Goal: Information Seeking & Learning: Learn about a topic

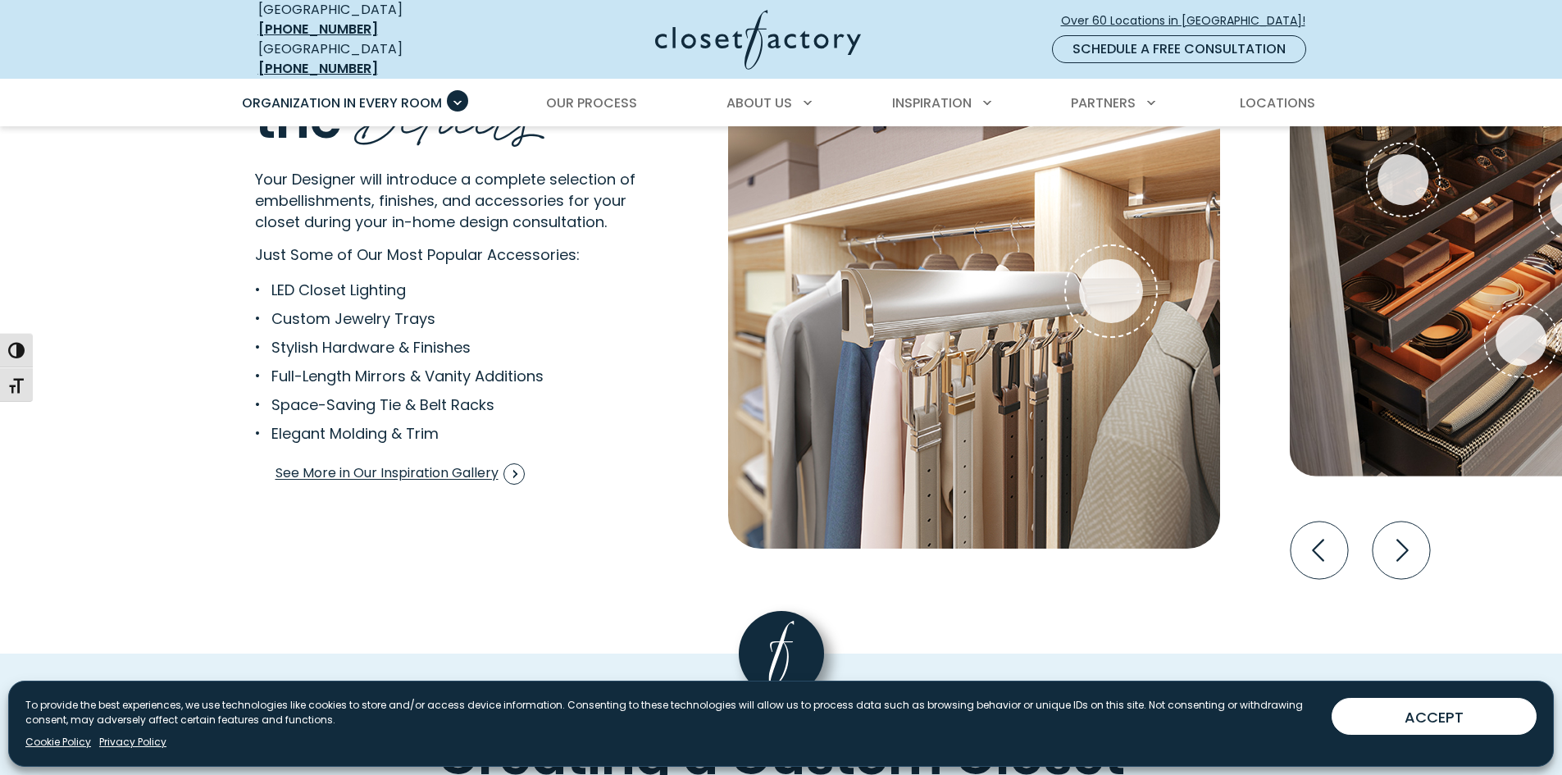
scroll to position [3197, 0]
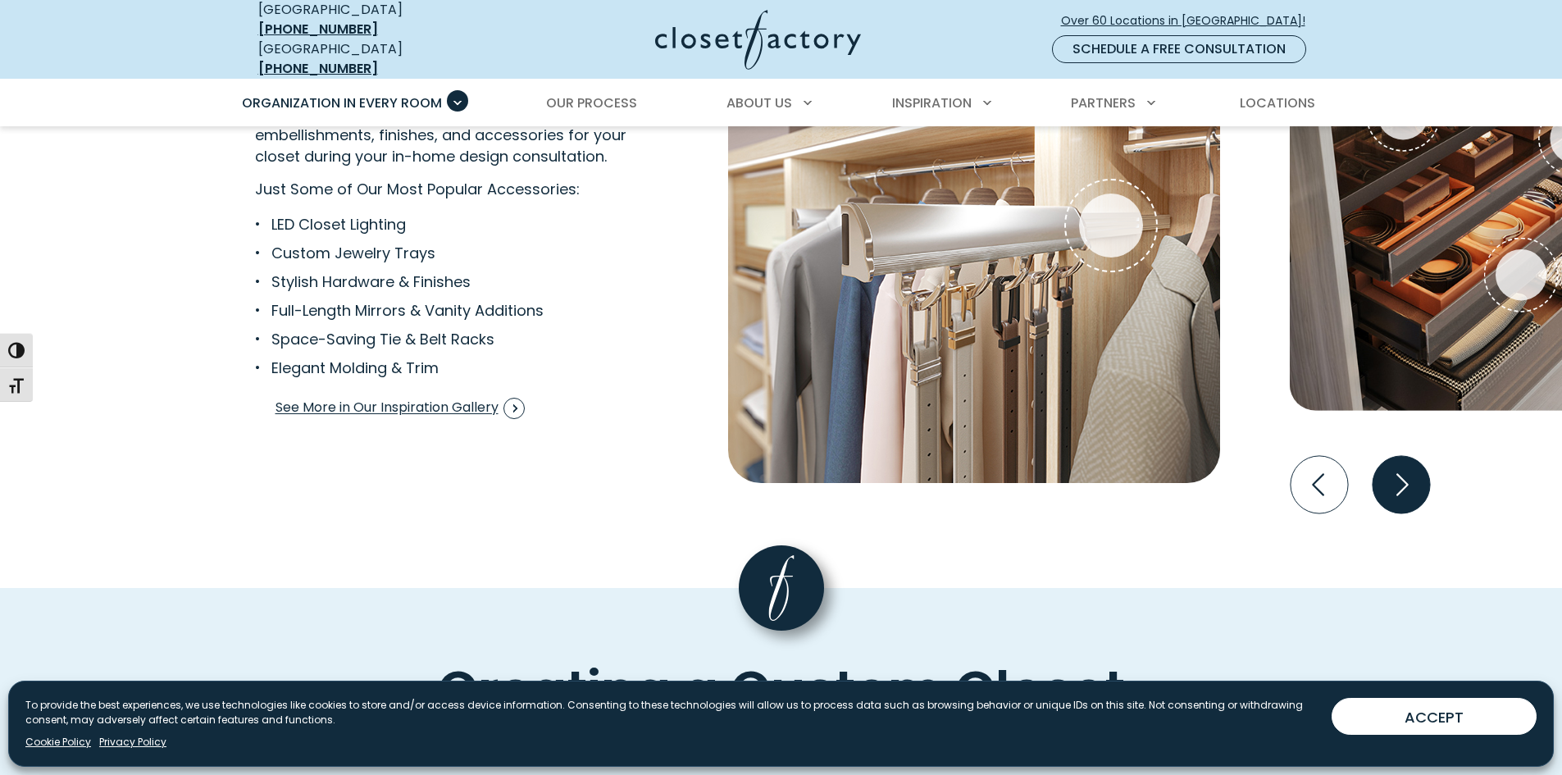
click at [1409, 477] on icon "Next slide" at bounding box center [1400, 484] width 57 height 57
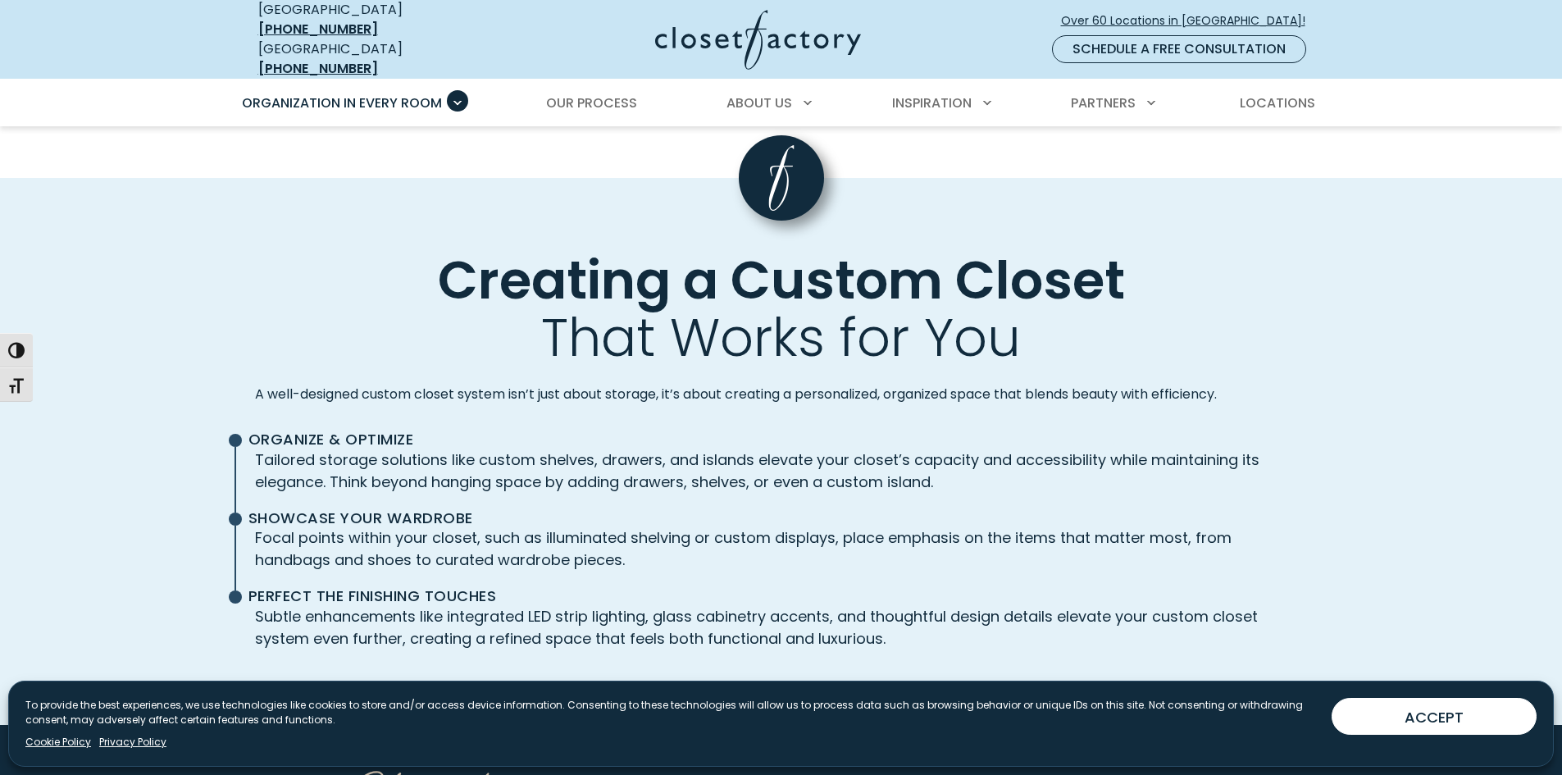
scroll to position [3689, 0]
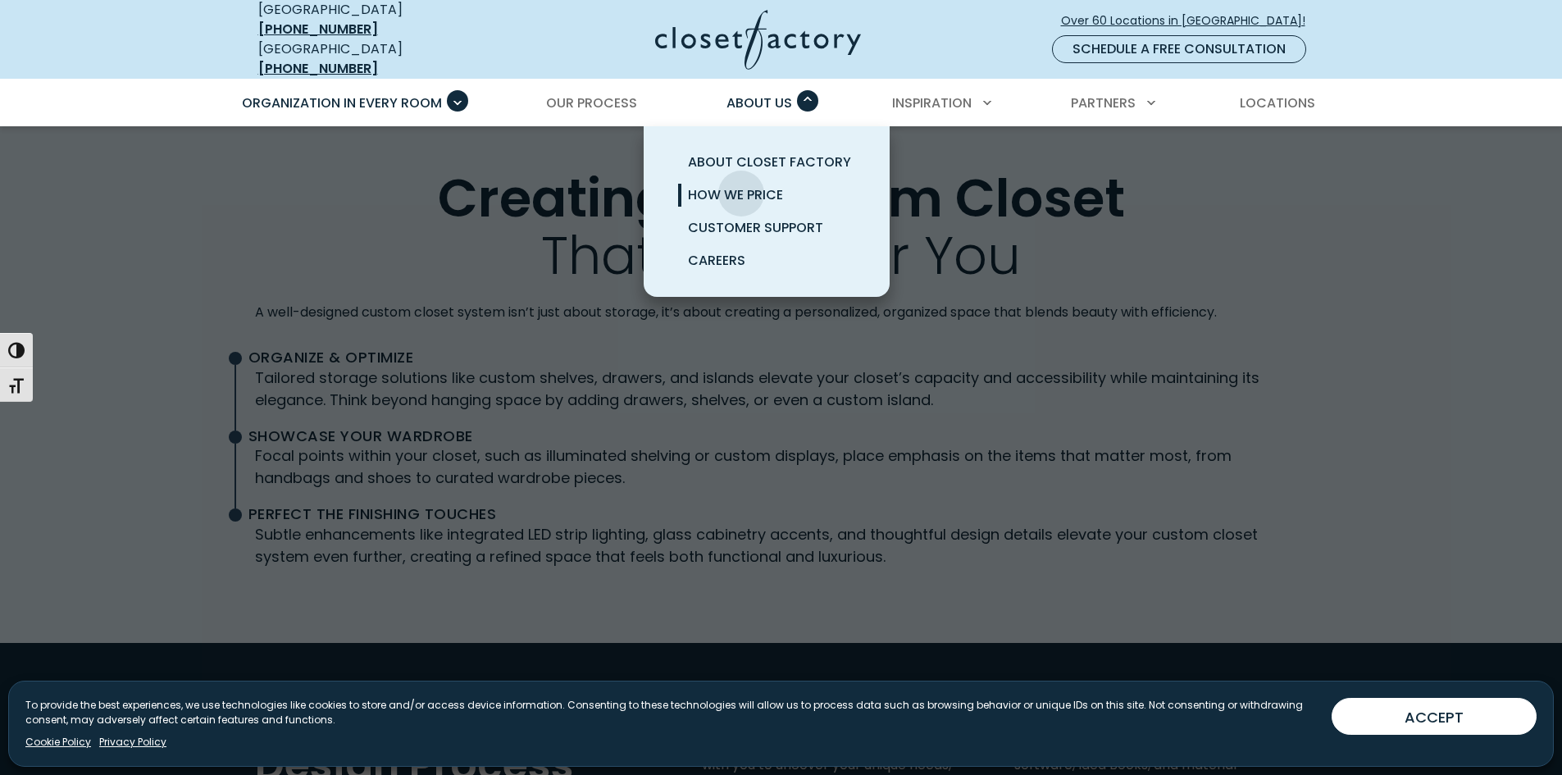
click at [741, 185] on span "How We Price" at bounding box center [735, 194] width 95 height 19
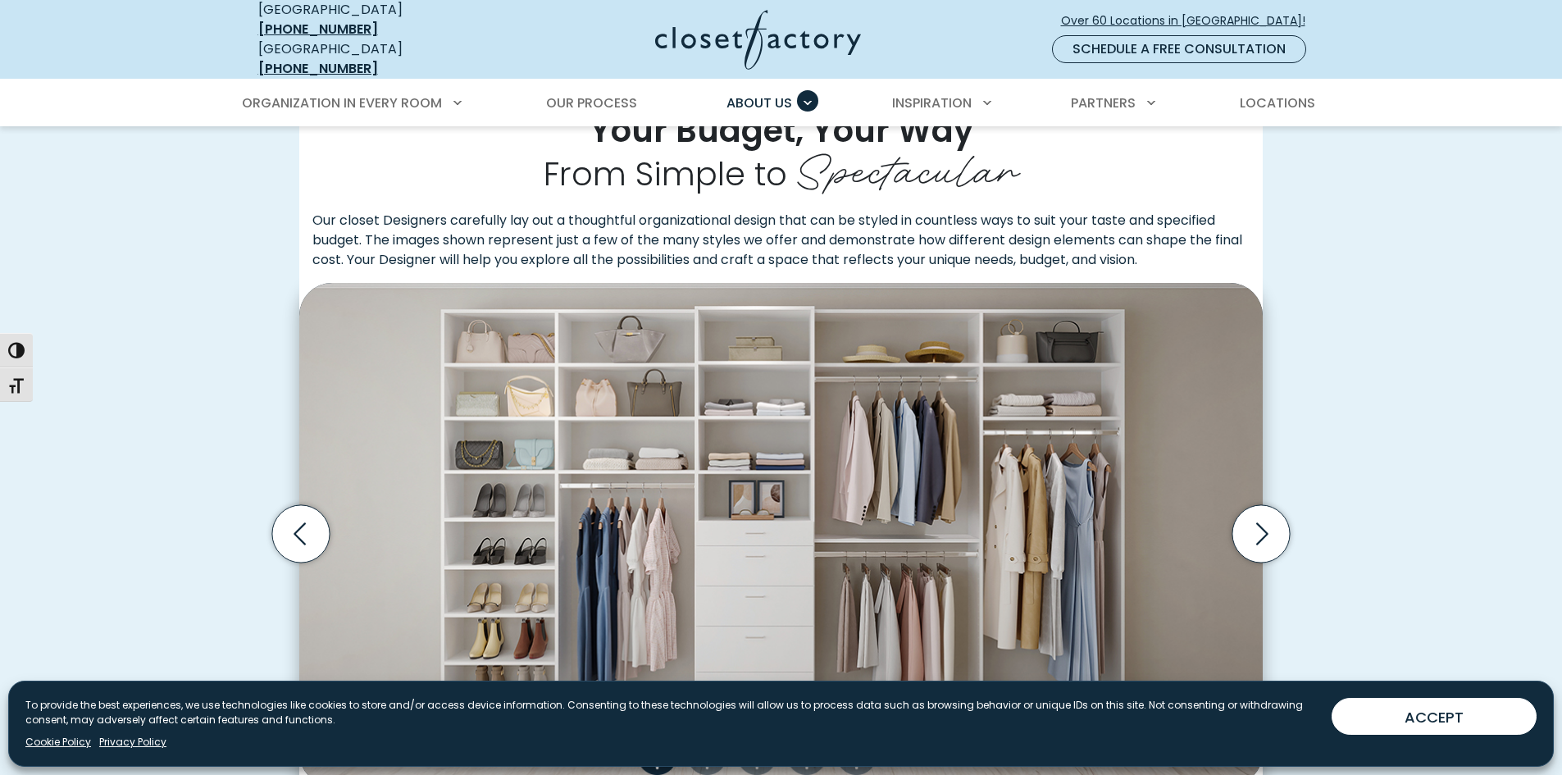
scroll to position [410, 0]
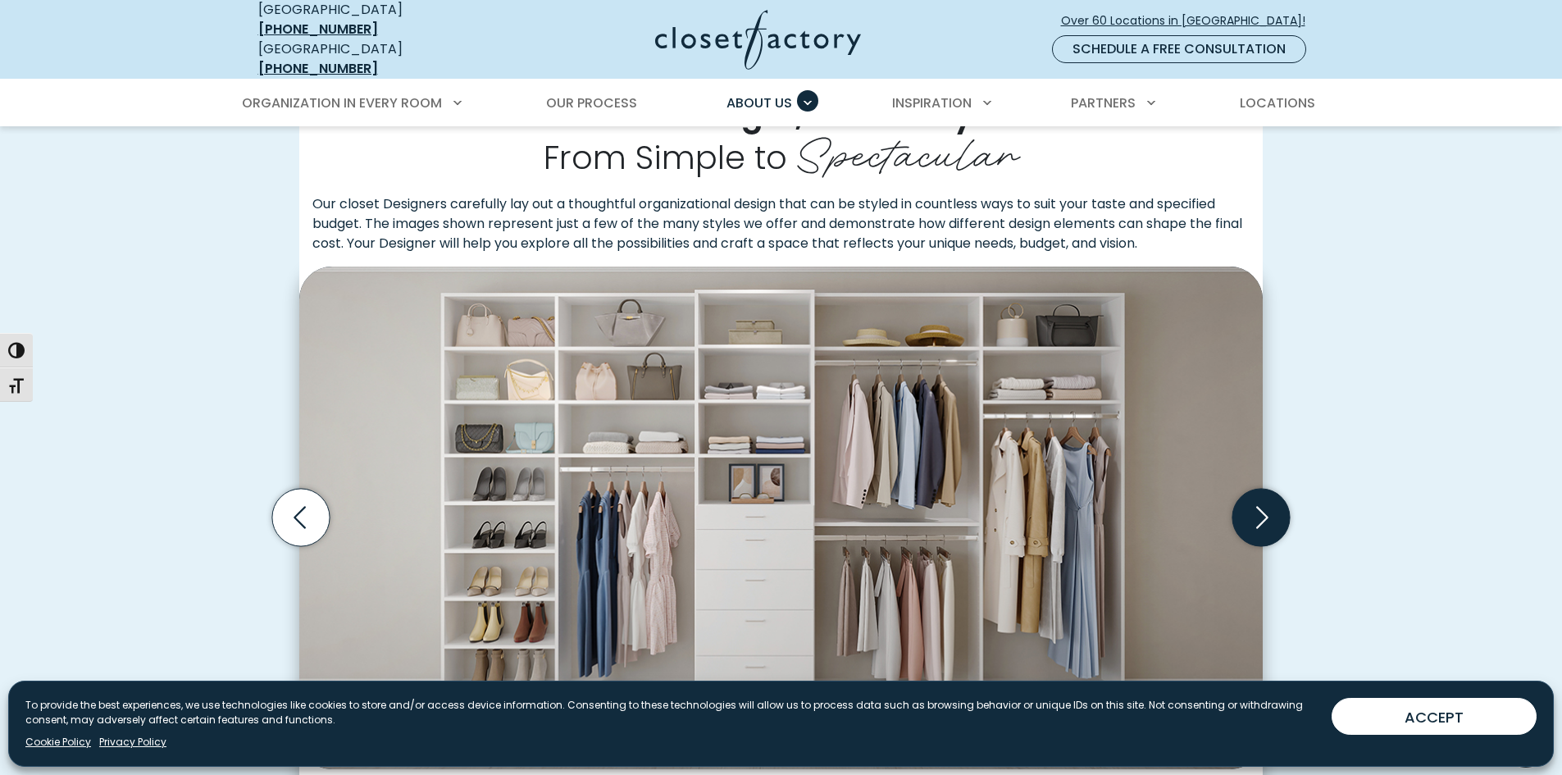
click at [1259, 512] on icon "Next slide" at bounding box center [1262, 518] width 12 height 22
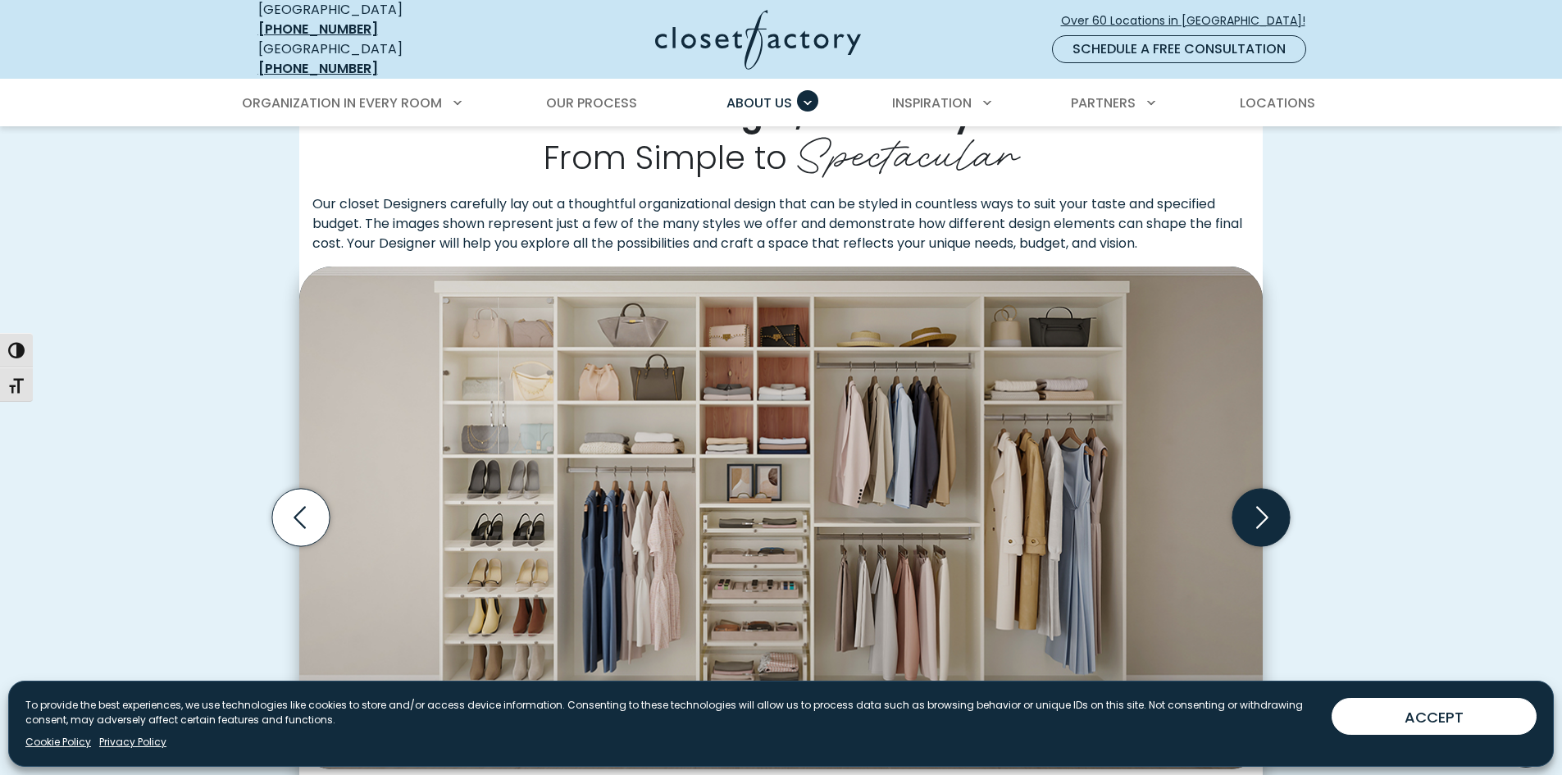
click at [1261, 512] on icon "Next slide" at bounding box center [1262, 518] width 12 height 22
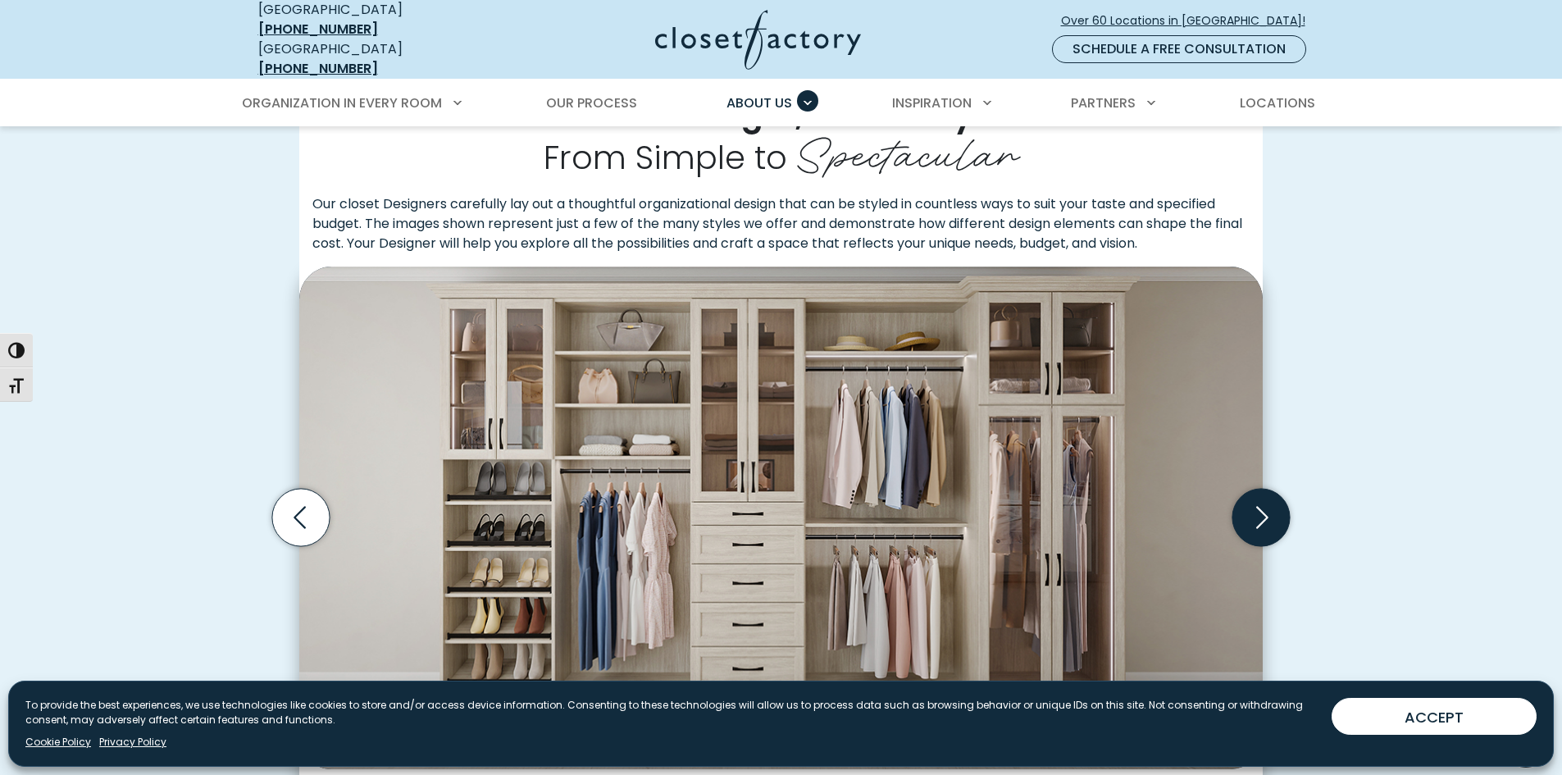
click at [1262, 510] on icon "Next slide" at bounding box center [1262, 518] width 12 height 22
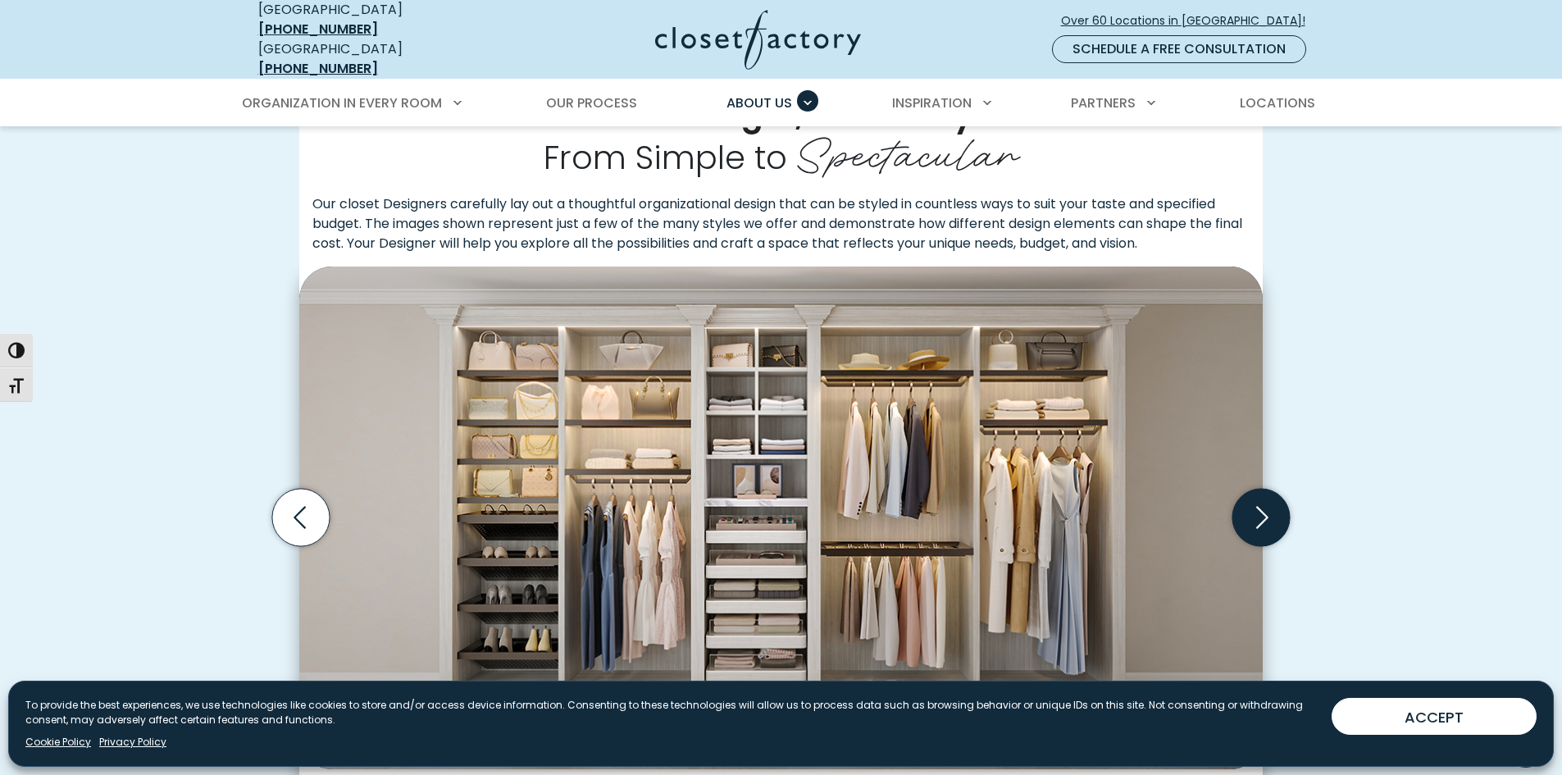
click at [1257, 508] on icon "Next slide" at bounding box center [1260, 517] width 57 height 57
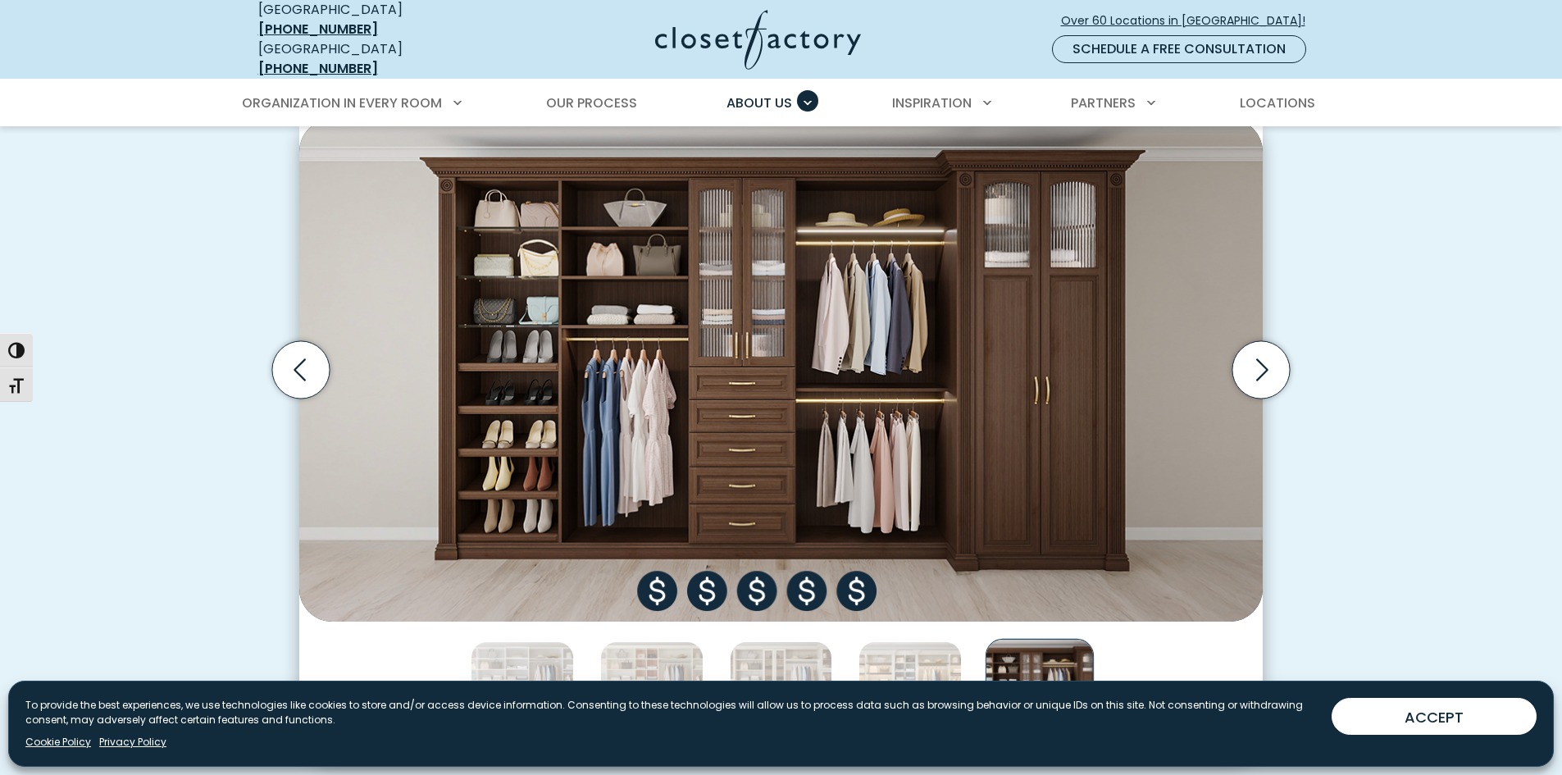
scroll to position [574, 0]
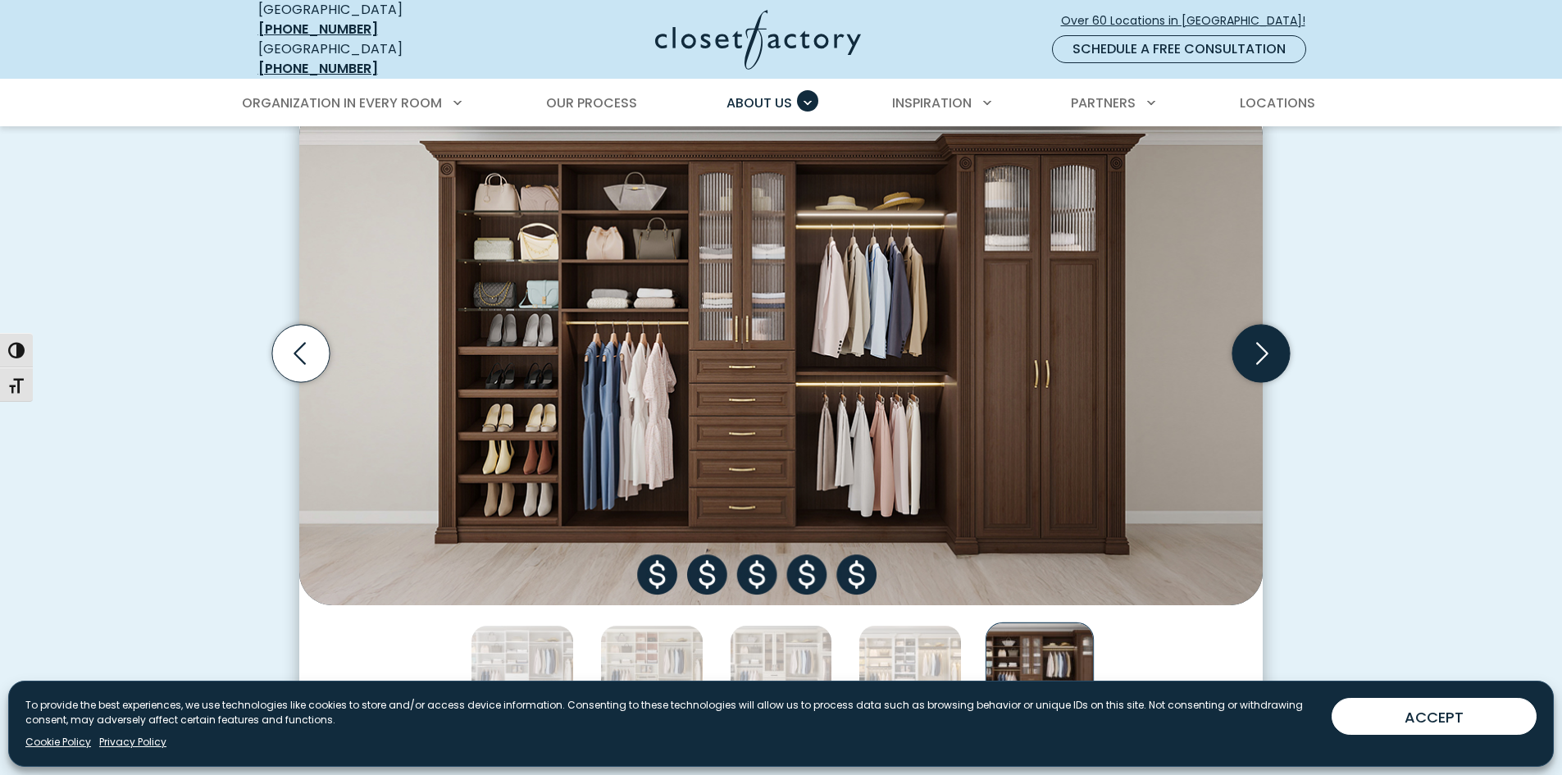
click at [1264, 340] on icon "Next slide" at bounding box center [1260, 353] width 57 height 57
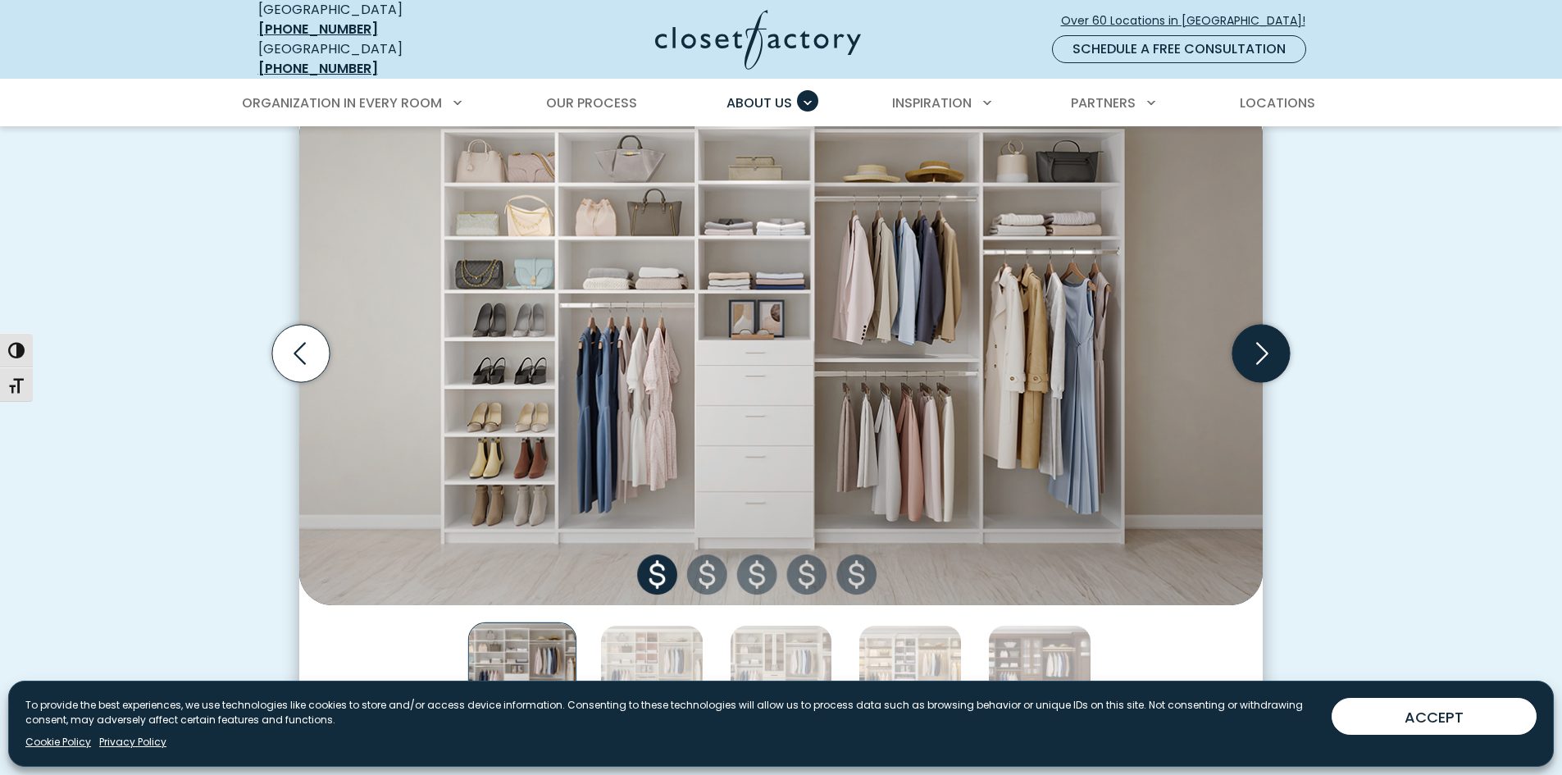
click at [1264, 341] on icon "Next slide" at bounding box center [1260, 353] width 57 height 57
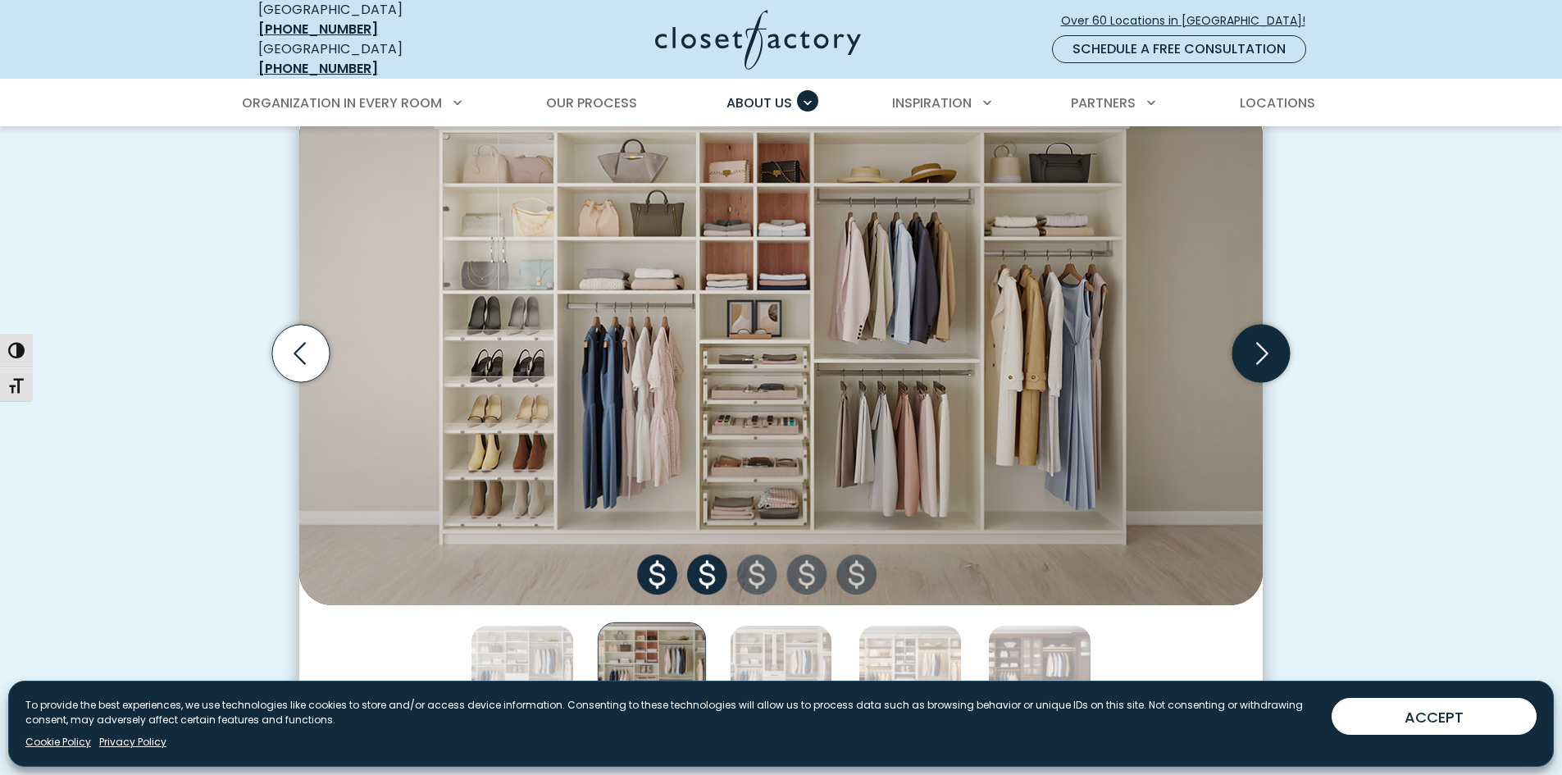
click at [1264, 341] on icon "Next slide" at bounding box center [1260, 353] width 57 height 57
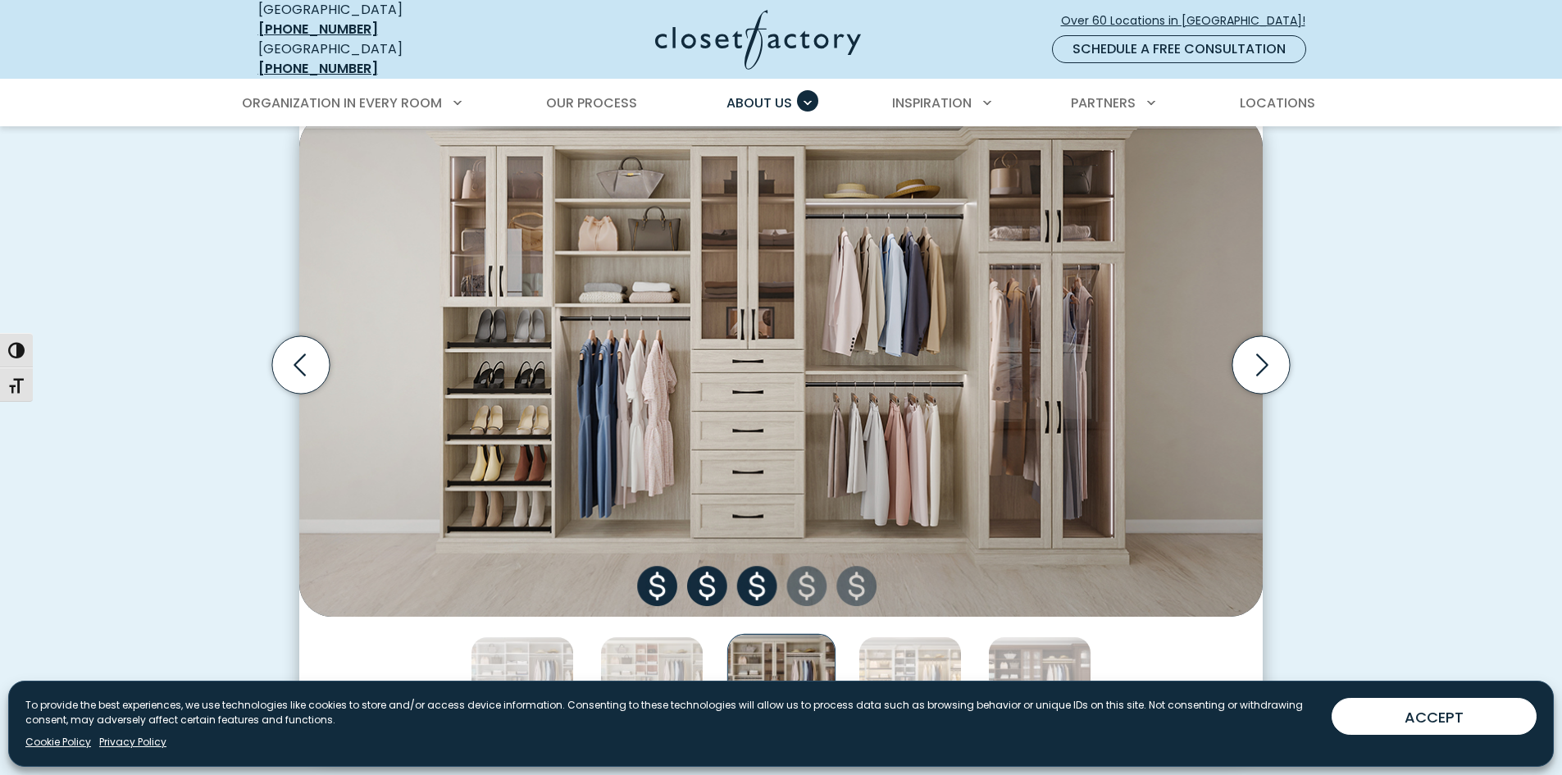
scroll to position [492, 0]
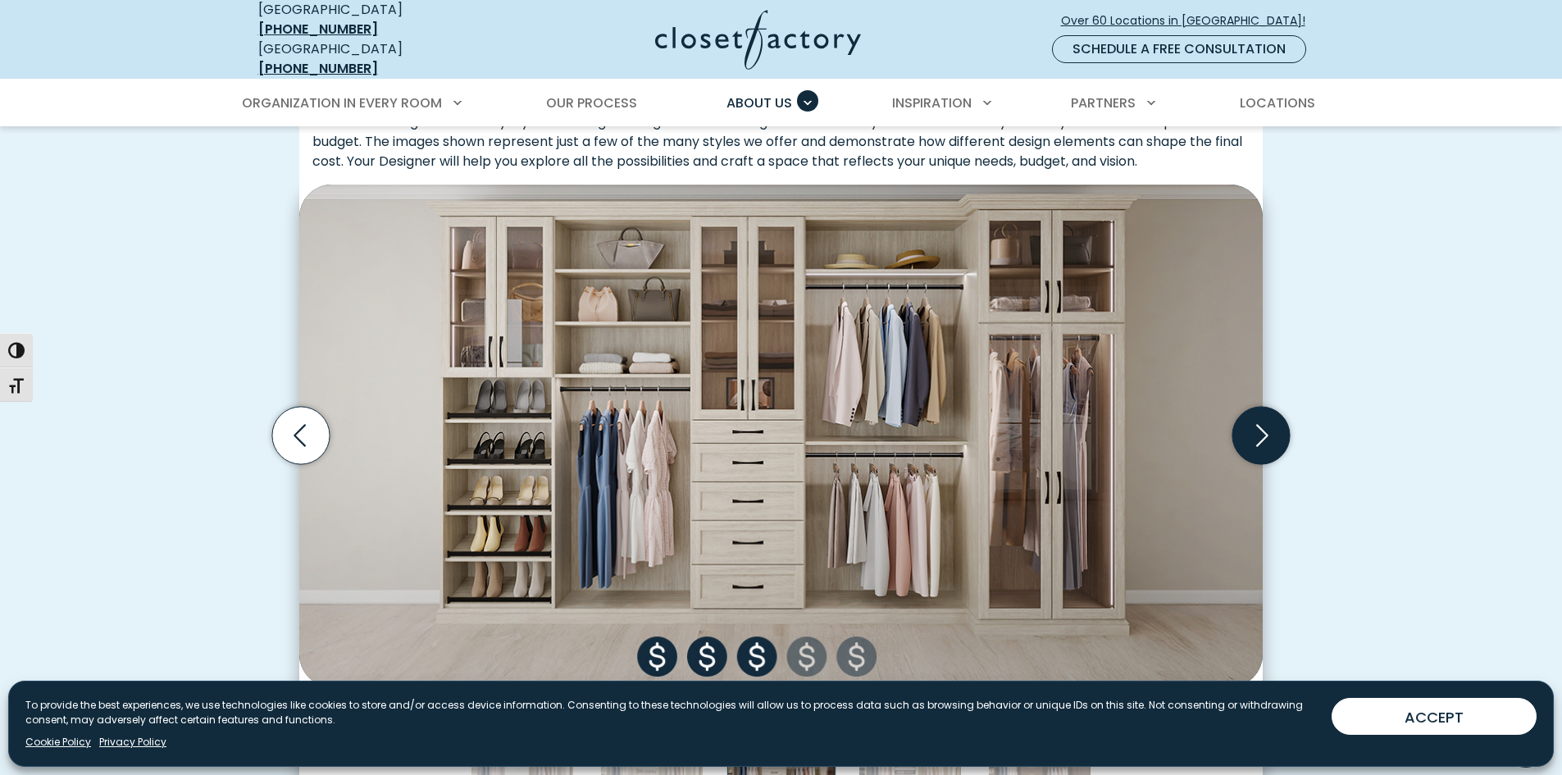
click at [1261, 421] on icon "Next slide" at bounding box center [1260, 435] width 57 height 57
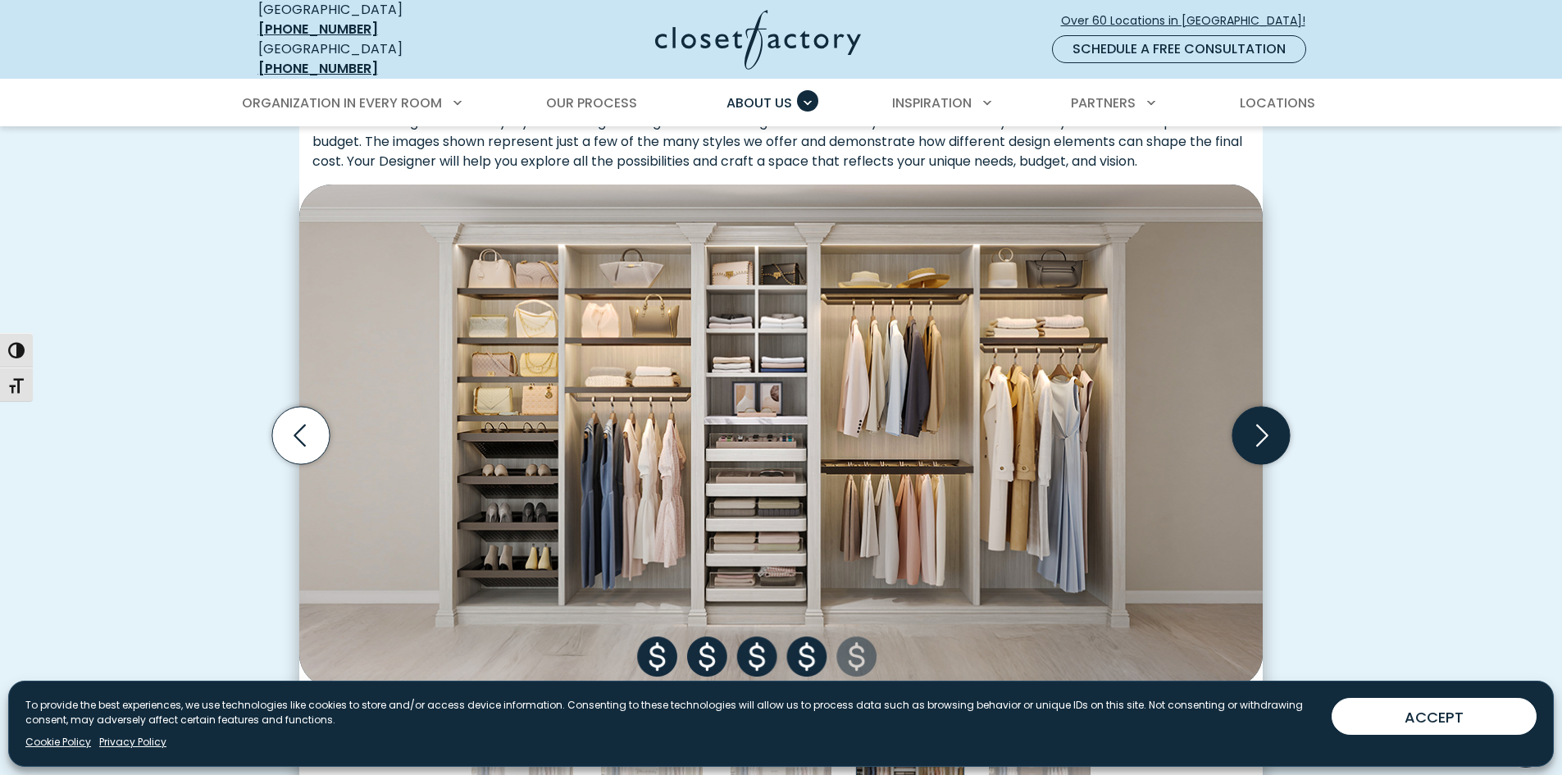
click at [1264, 429] on icon "Next slide" at bounding box center [1260, 435] width 57 height 57
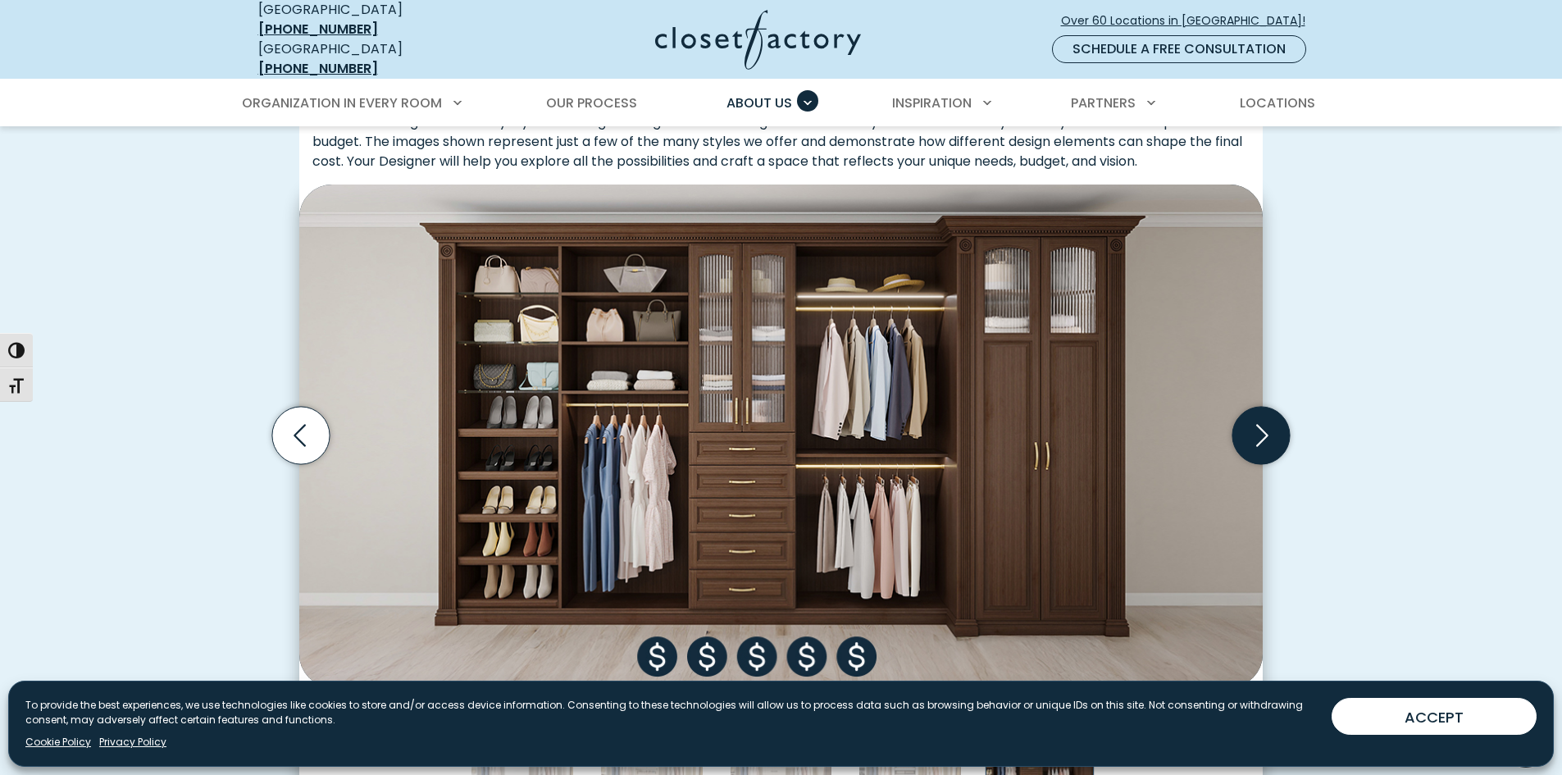
click at [1262, 429] on icon "Next slide" at bounding box center [1262, 436] width 12 height 22
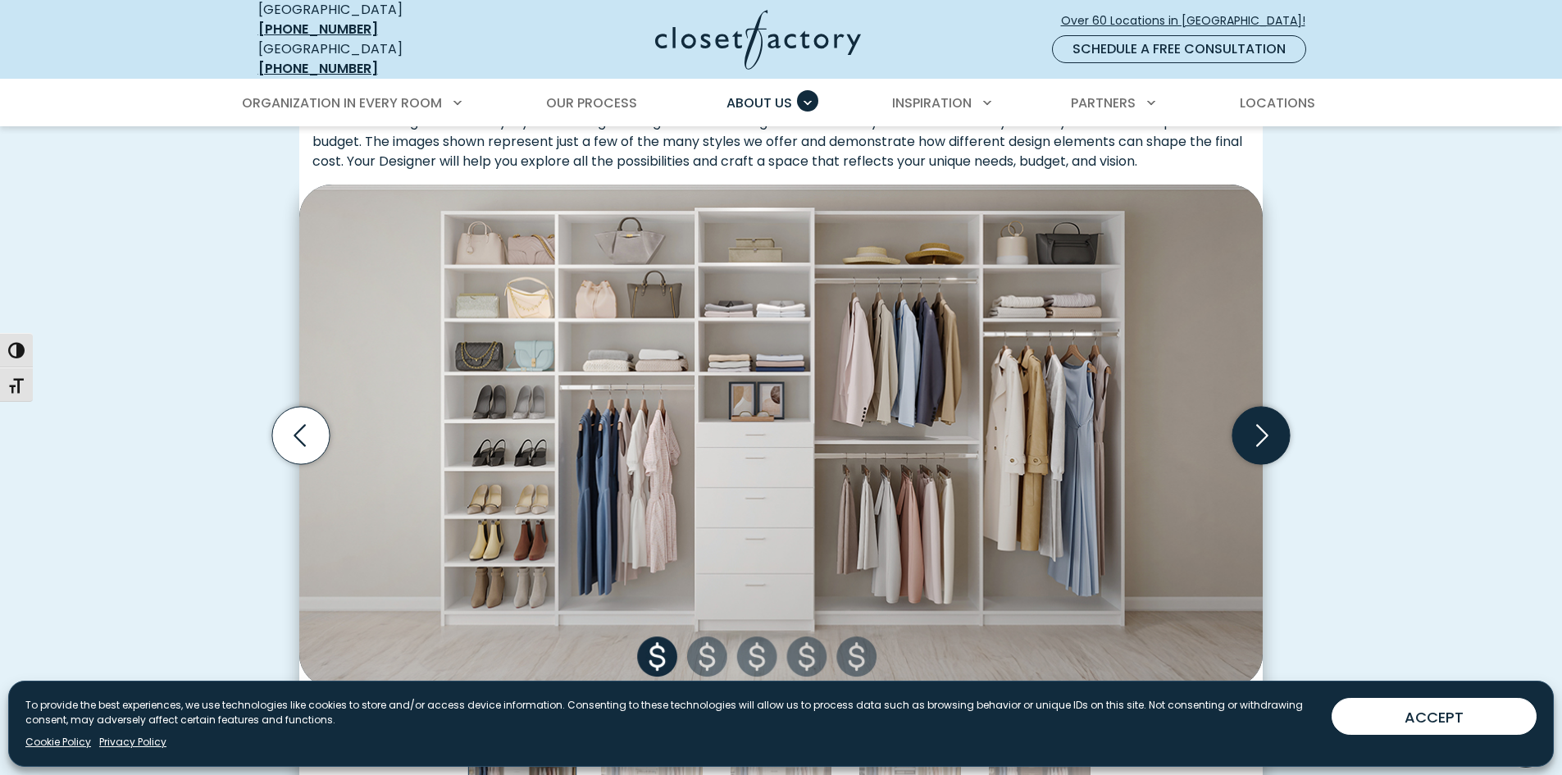
click at [1262, 429] on icon "Next slide" at bounding box center [1262, 436] width 12 height 22
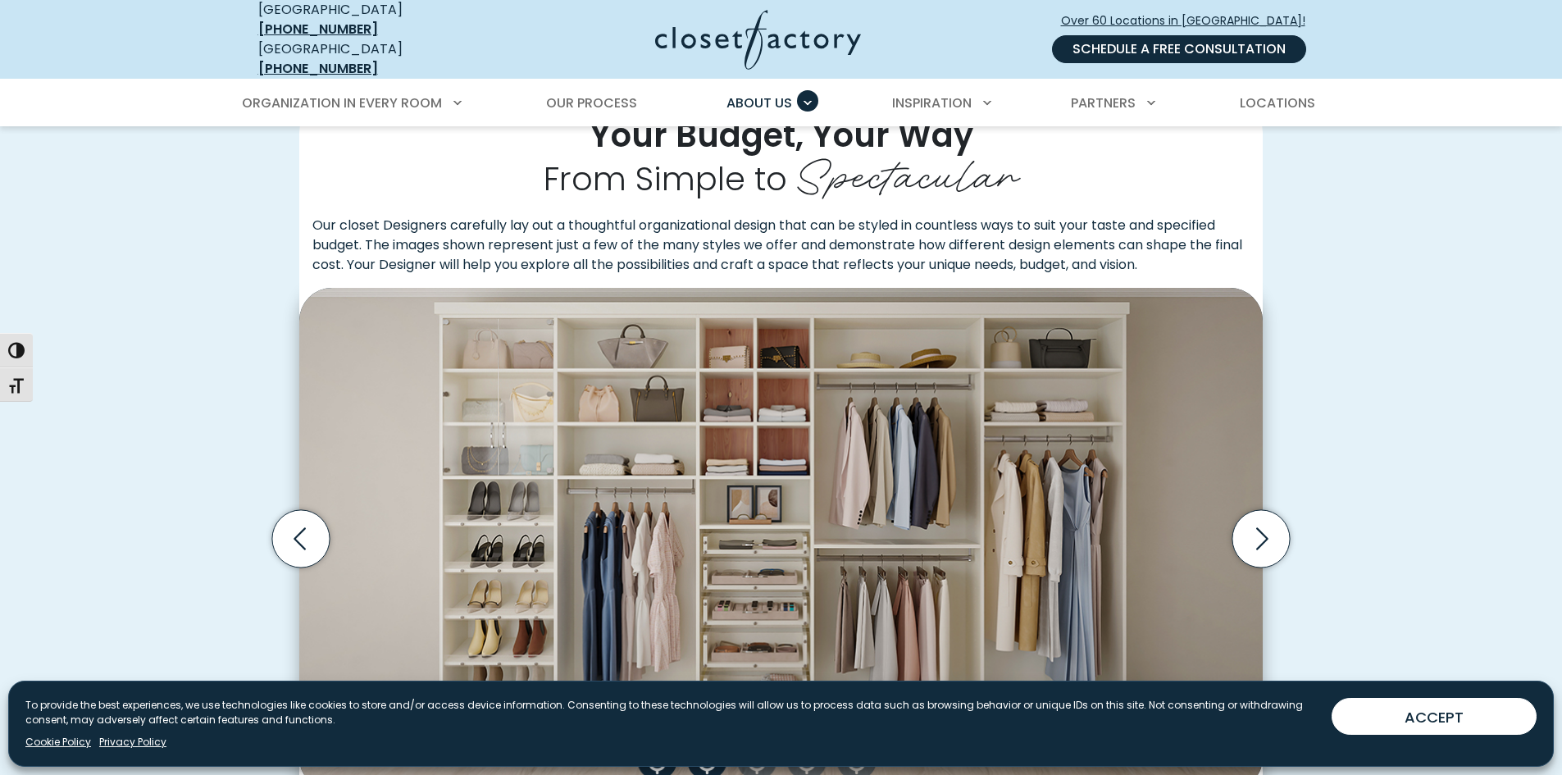
scroll to position [164, 0]
